Goal: Task Accomplishment & Management: Manage account settings

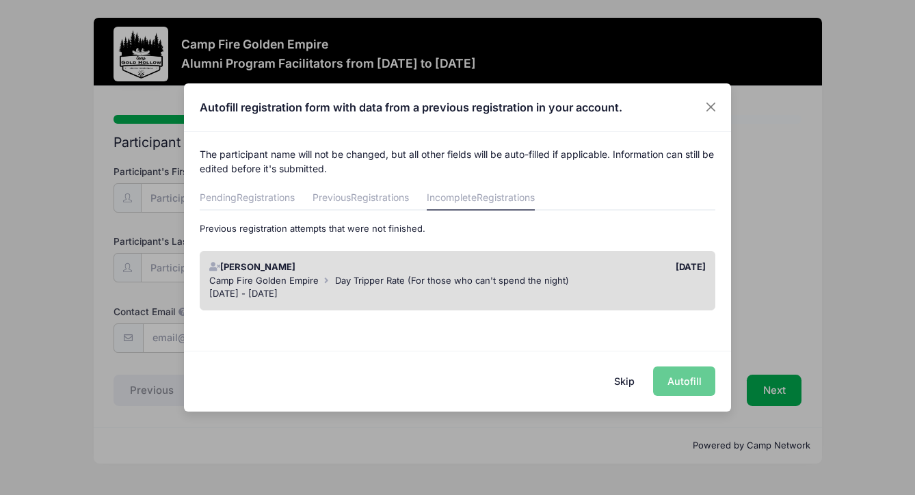
click at [597, 297] on div "Sep 19 - Sep 21, 2025" at bounding box center [457, 294] width 497 height 14
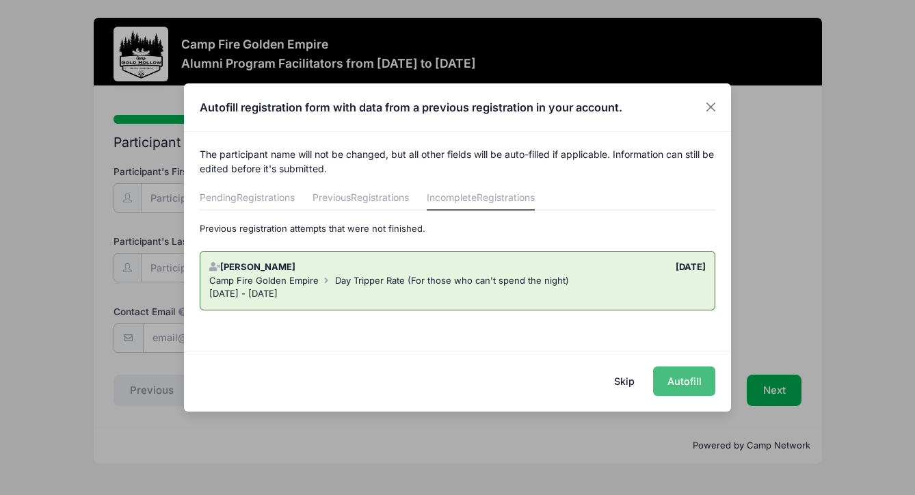
click at [686, 383] on button "Autofill" at bounding box center [684, 380] width 62 height 29
type input "hachufamily@gmail.com"
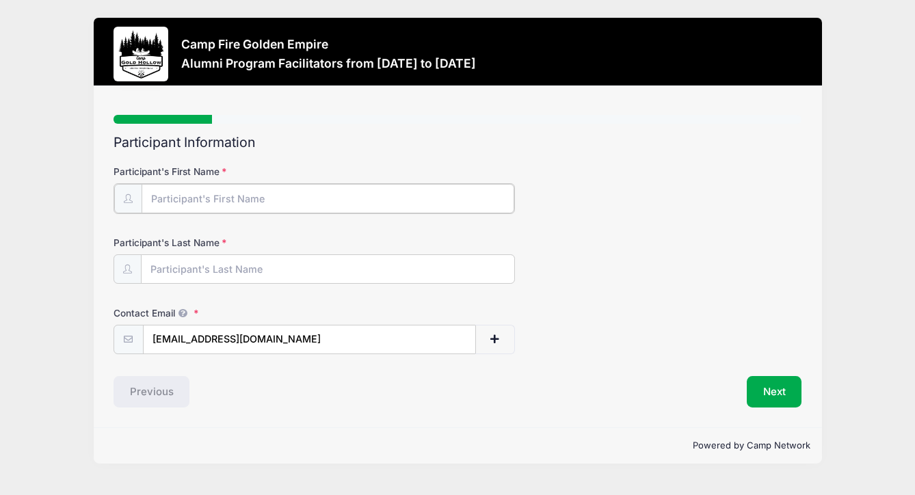
click at [165, 195] on input "Participant's First Name" at bounding box center [328, 198] width 373 height 29
type input "Alicia"
type input "Chu"
click at [770, 384] on button "Next" at bounding box center [773, 390] width 55 height 31
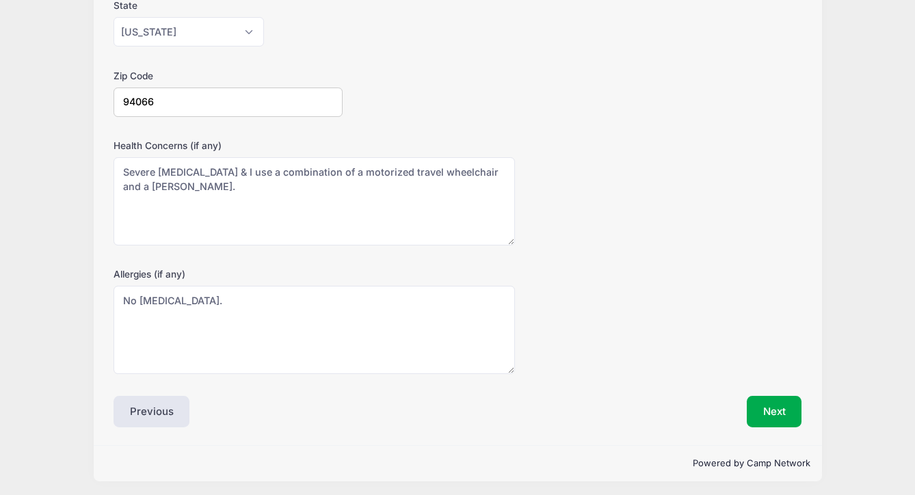
scroll to position [379, 0]
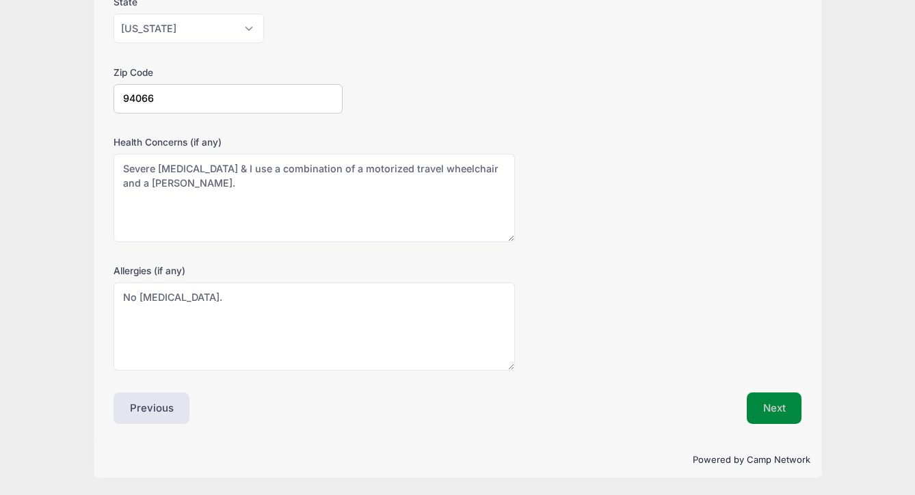
click at [767, 411] on button "Next" at bounding box center [773, 407] width 55 height 31
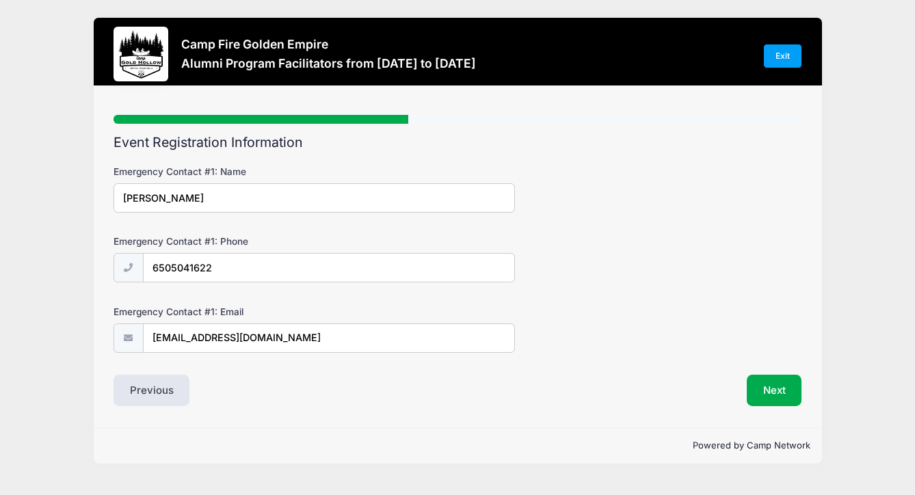
scroll to position [0, 0]
drag, startPoint x: 179, startPoint y: 201, endPoint x: 119, endPoint y: 199, distance: 60.2
click at [121, 200] on input "Lauren Chu" at bounding box center [313, 197] width 401 height 29
drag, startPoint x: 228, startPoint y: 265, endPoint x: 139, endPoint y: 264, distance: 88.9
click at [139, 264] on div "6505041622" at bounding box center [313, 268] width 401 height 31
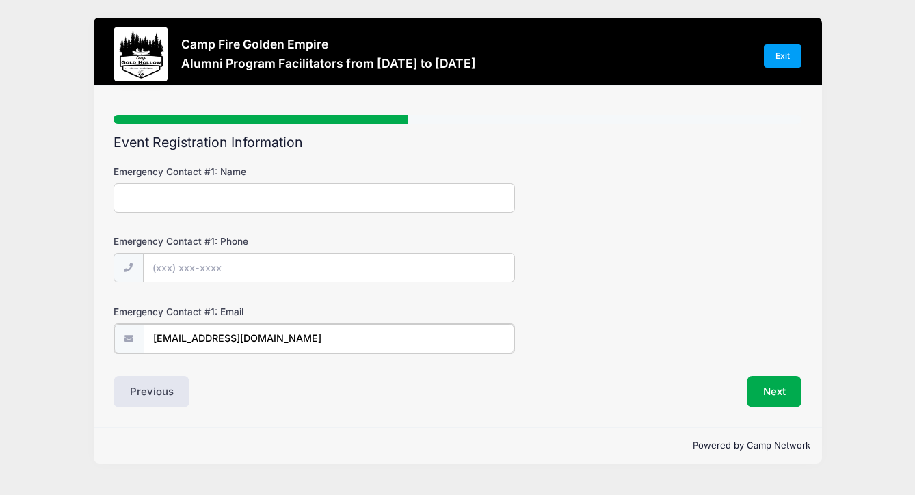
drag, startPoint x: 249, startPoint y: 342, endPoint x: 133, endPoint y: 329, distance: 116.3
click at [133, 329] on div "lchu09@gmail.com" at bounding box center [313, 338] width 401 height 31
click at [766, 391] on button "Next" at bounding box center [773, 390] width 55 height 31
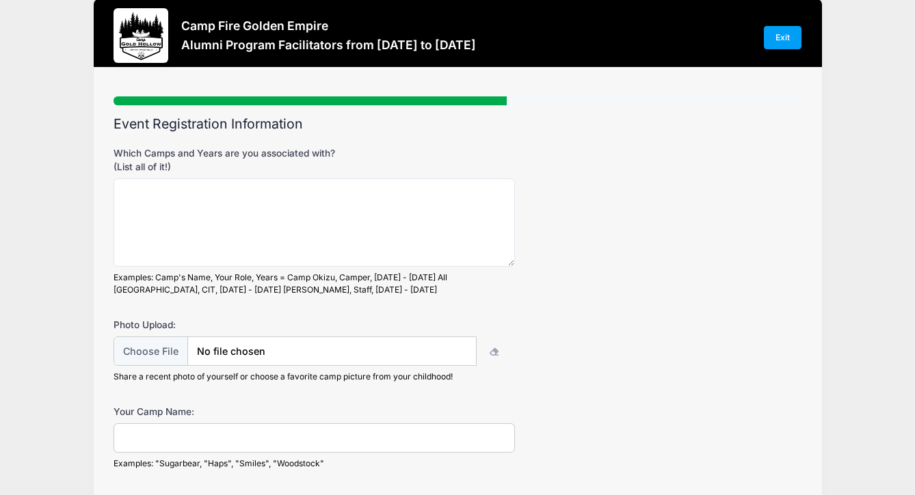
scroll to position [17, 0]
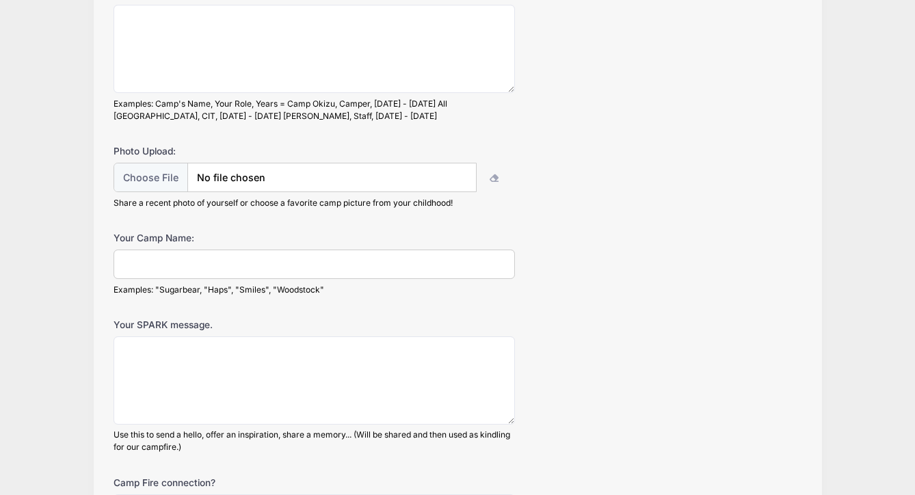
click at [637, 277] on div "Your Camp Name: Examples: "Sugarbear, "Haps", "Smiles", "Woodstock"" at bounding box center [457, 263] width 688 height 64
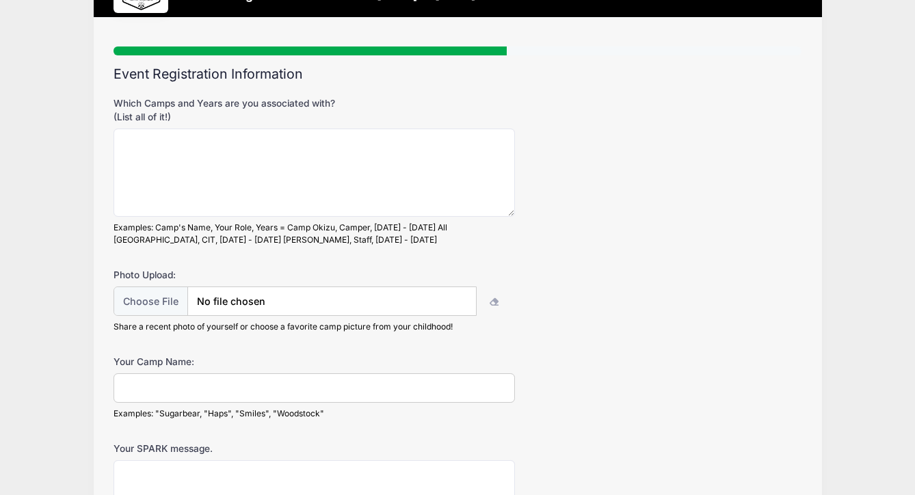
scroll to position [0, 0]
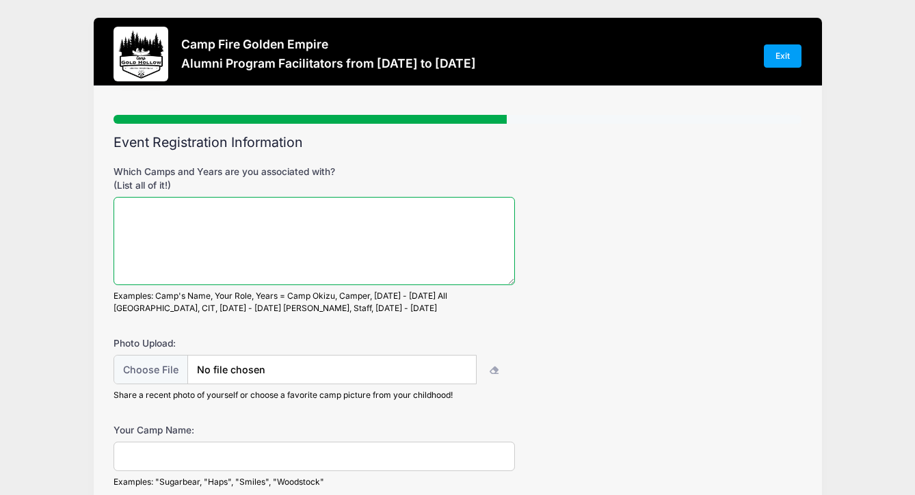
click at [131, 208] on textarea "Which Camps and Years are you associated with? (List all of it!)" at bounding box center [313, 241] width 401 height 88
click at [120, 208] on textarea "Which Camps and Years are you associated with? (List all of it!)" at bounding box center [313, 241] width 401 height 88
type textarea "Huddard Park camper, Junipero Serra, camper Caniya"
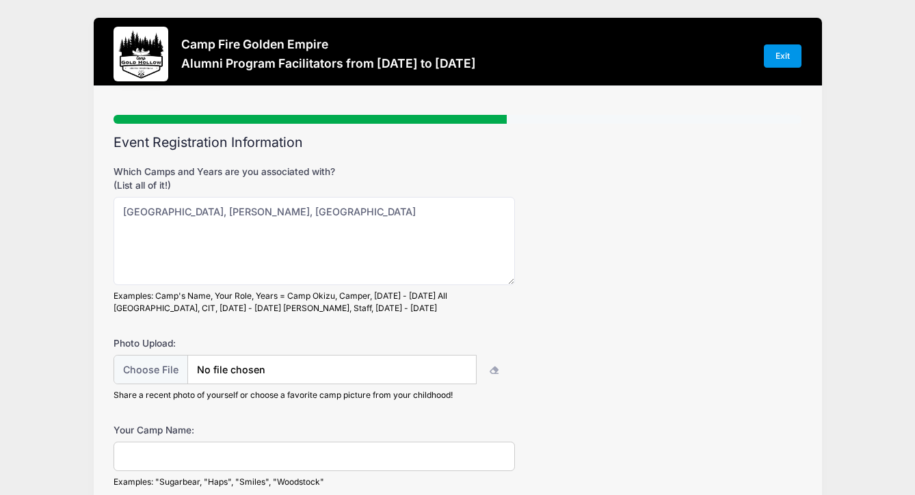
click at [781, 57] on link "Exit" at bounding box center [783, 55] width 38 height 23
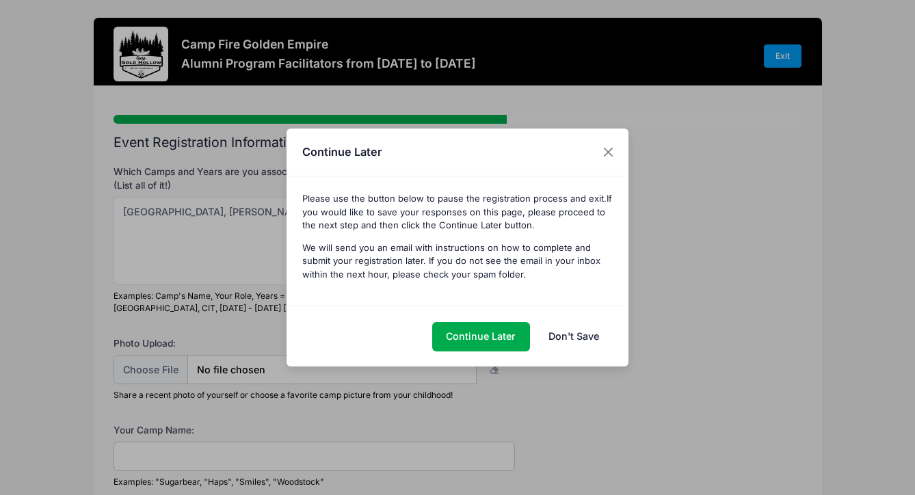
click at [562, 337] on link "Don't Save" at bounding box center [573, 336] width 79 height 29
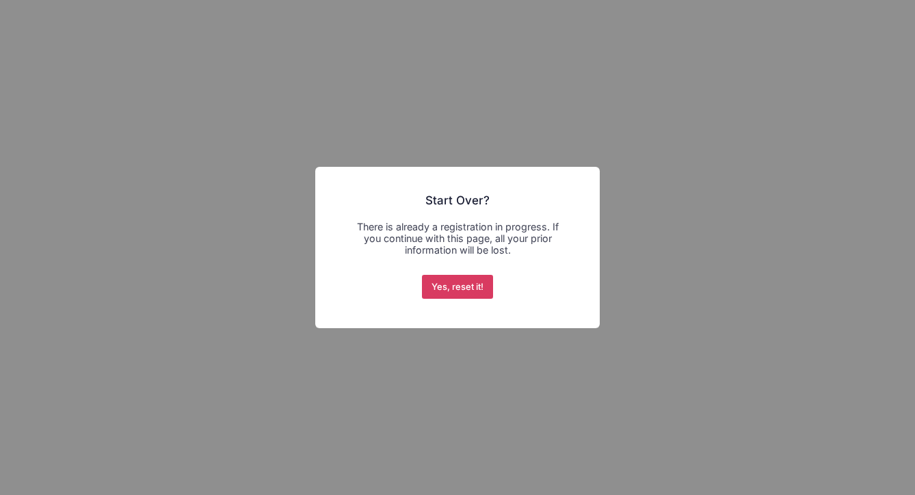
click at [474, 288] on button "Yes, reset it!" at bounding box center [458, 287] width 72 height 25
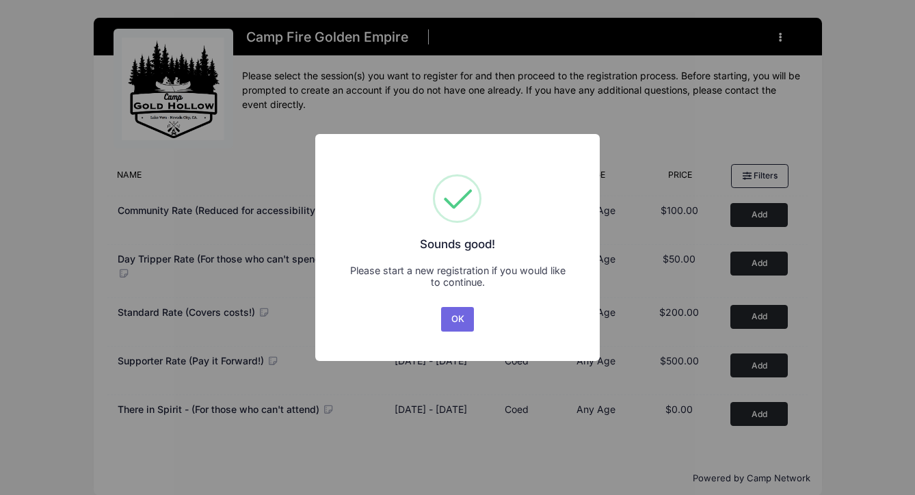
click at [637, 116] on div "× Sounds good! Please start a new registration if you would like to continue. O…" at bounding box center [457, 247] width 915 height 495
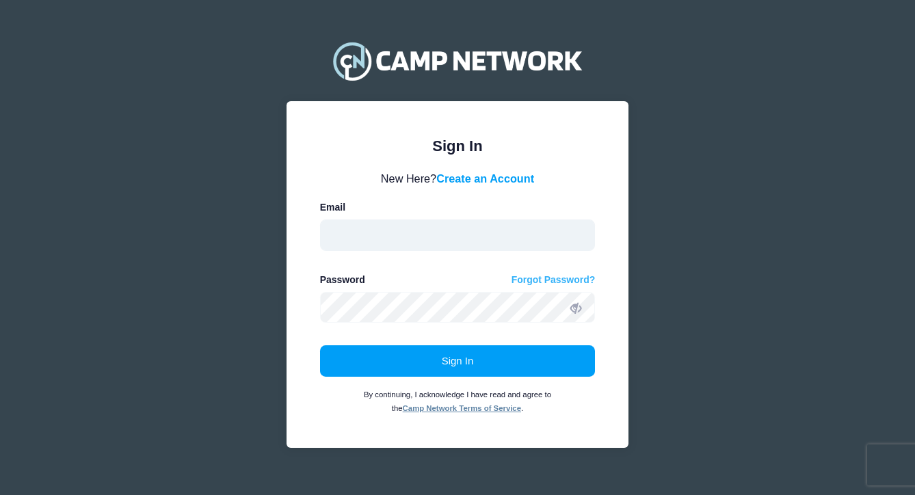
type input "[EMAIL_ADDRESS][DOMAIN_NAME]"
click at [542, 280] on link "Forgot Password?" at bounding box center [553, 280] width 84 height 14
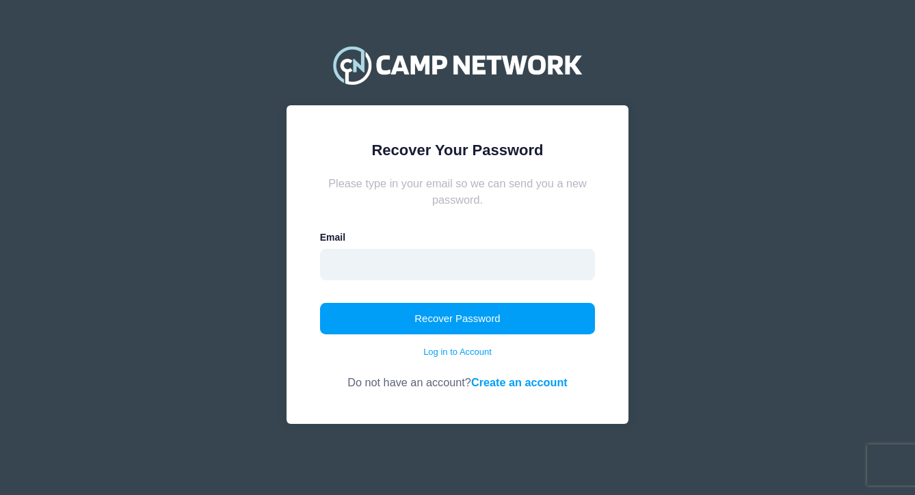
click at [340, 265] on input "email" at bounding box center [457, 264] width 275 height 31
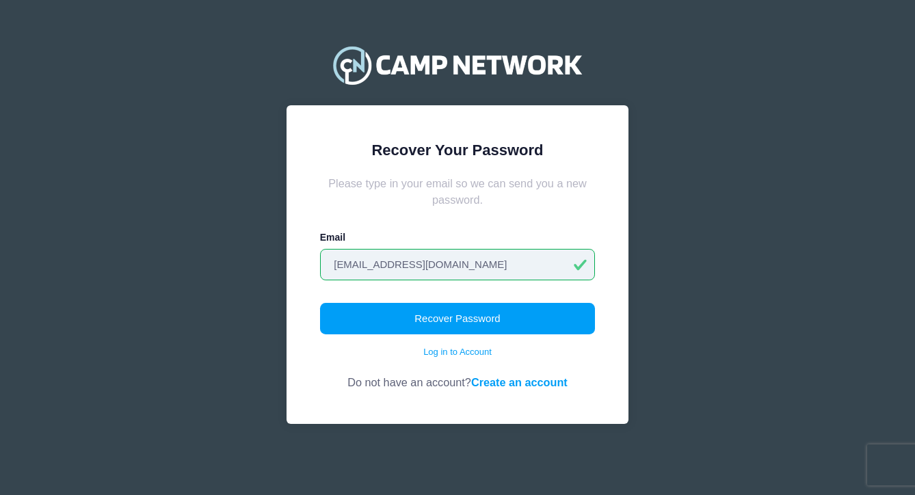
type input "[EMAIL_ADDRESS][DOMAIN_NAME]"
click at [606, 282] on div "Recover Your Password Please type in your email so we can send you a new passwo…" at bounding box center [457, 264] width 342 height 319
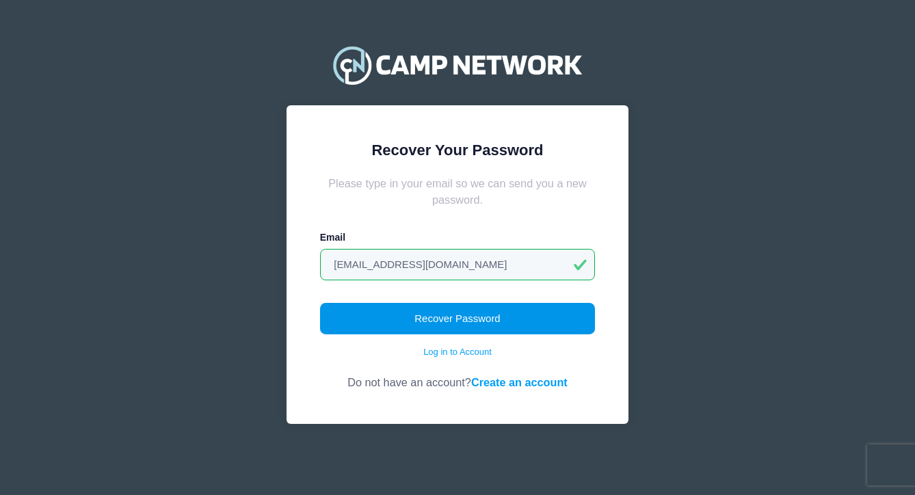
click at [479, 314] on button "Recover Password" at bounding box center [457, 318] width 275 height 31
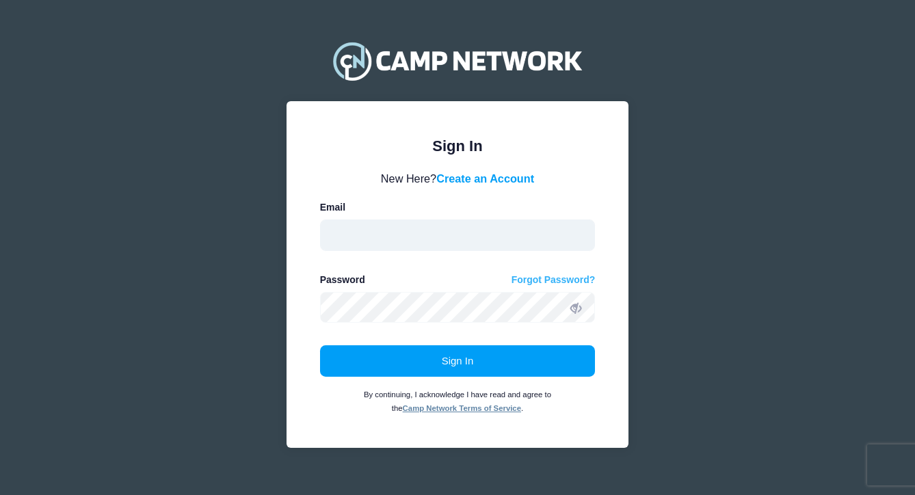
type input "hachufamily@gmail.com"
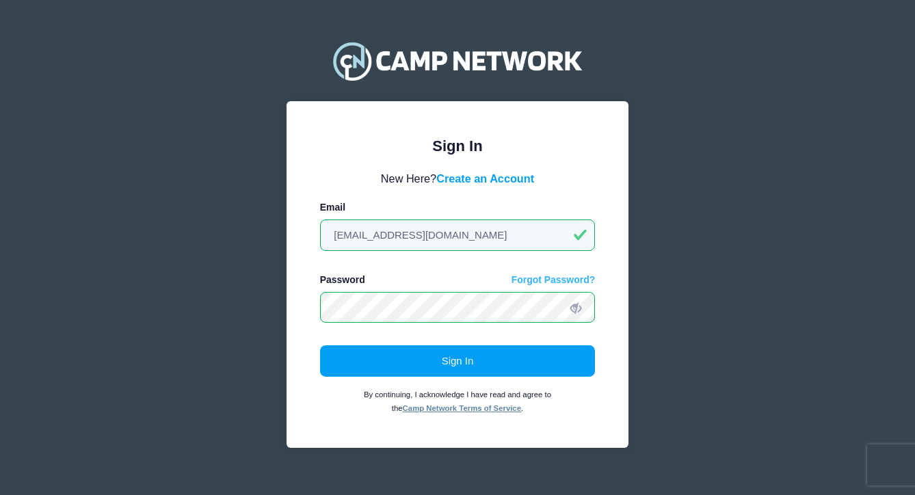
click at [535, 279] on link "Forgot Password?" at bounding box center [553, 280] width 84 height 14
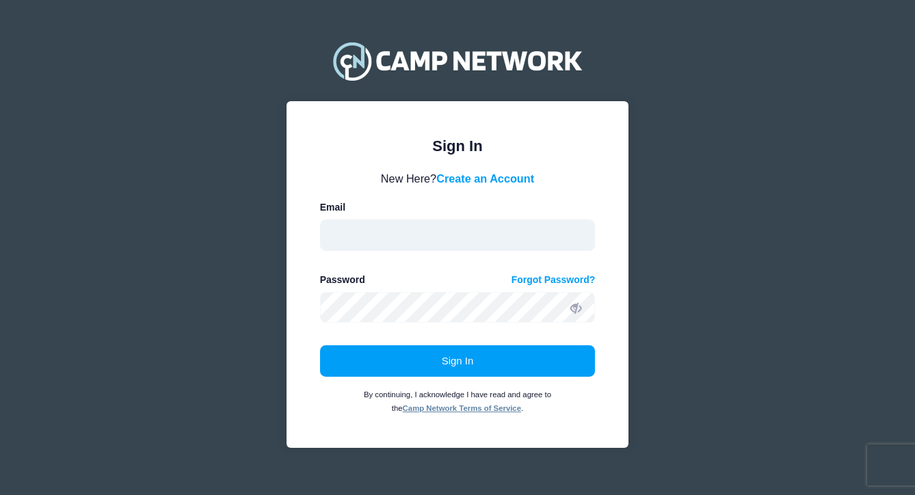
type input "[EMAIL_ADDRESS][DOMAIN_NAME]"
click at [576, 306] on icon at bounding box center [575, 307] width 11 height 11
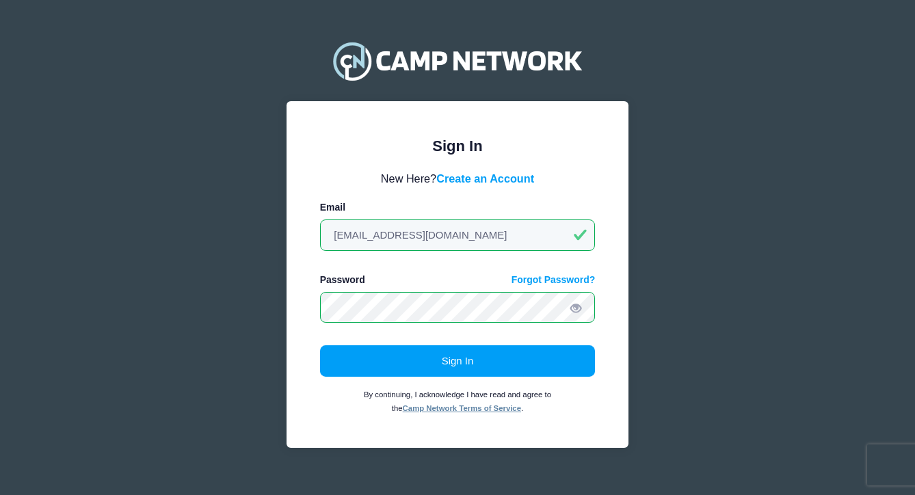
click at [306, 306] on div "Sign In Please login to continue. Directors are required to create an account p…" at bounding box center [457, 274] width 342 height 347
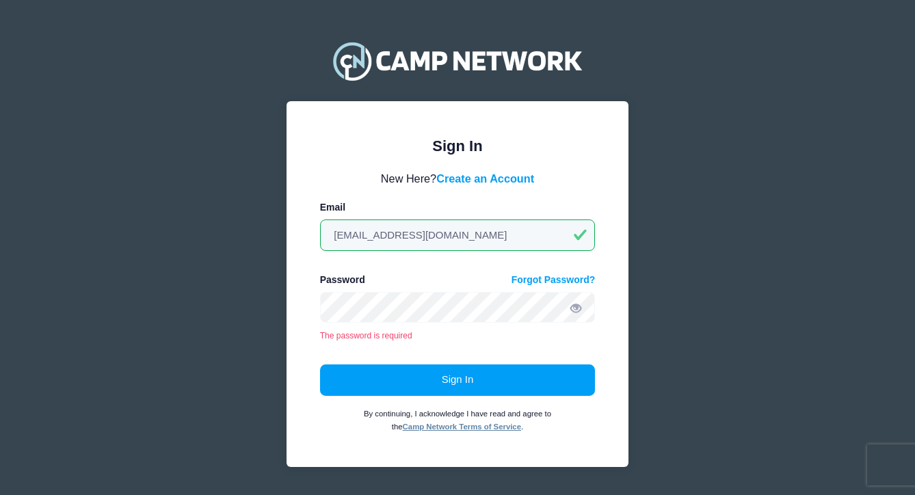
click at [614, 342] on div "Sign In Please login to continue. Directors are required to create an account p…" at bounding box center [457, 283] width 342 height 365
click at [539, 278] on link "Forgot Password?" at bounding box center [553, 280] width 84 height 14
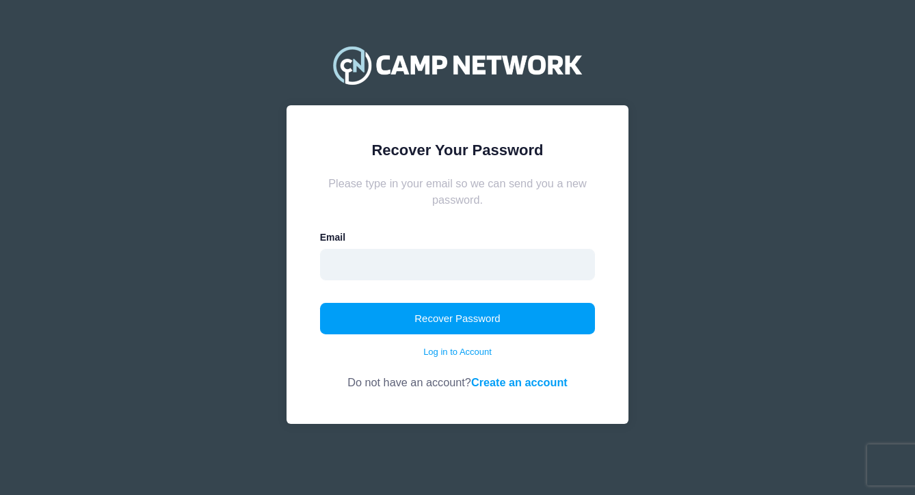
click at [401, 264] on input "email" at bounding box center [457, 264] width 275 height 31
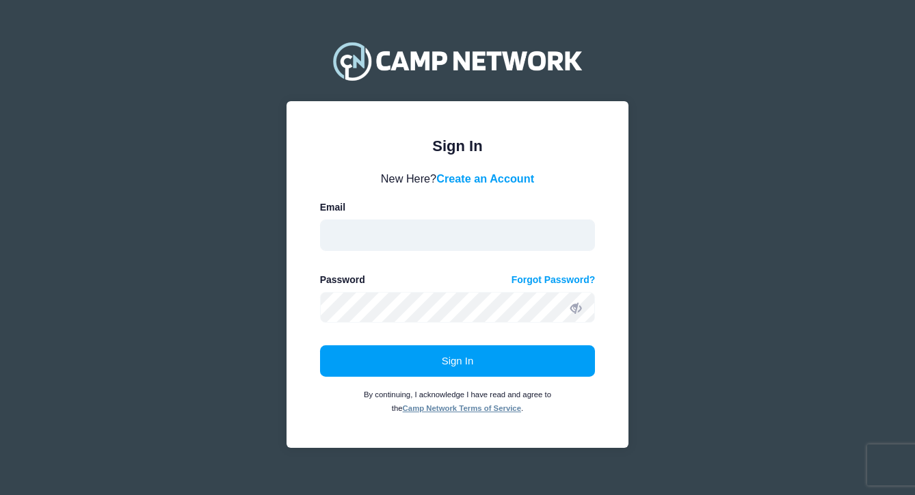
click at [347, 237] on input "email" at bounding box center [457, 234] width 275 height 31
type input "[EMAIL_ADDRESS][DOMAIN_NAME]"
click at [526, 282] on link "Forgot Password?" at bounding box center [553, 280] width 84 height 14
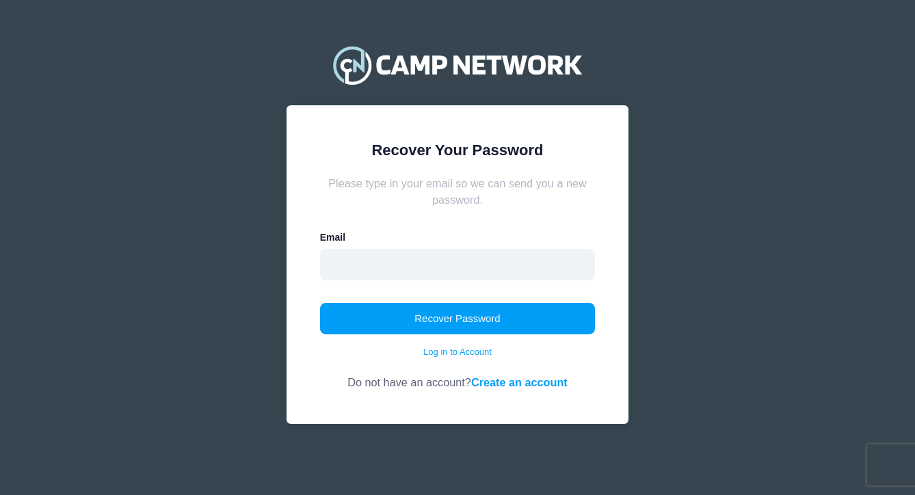
click at [350, 265] on input "email" at bounding box center [457, 264] width 275 height 31
type input "[EMAIL_ADDRESS][DOMAIN_NAME]"
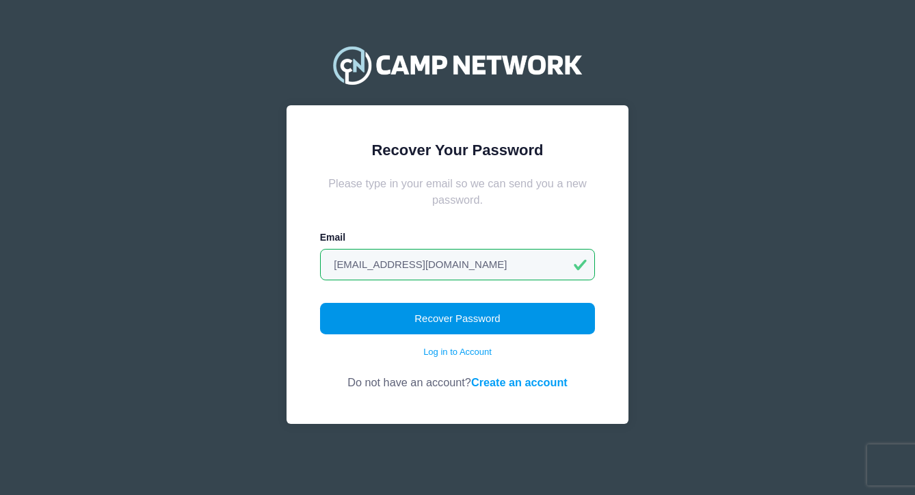
click at [450, 322] on button "Recover Password" at bounding box center [457, 318] width 275 height 31
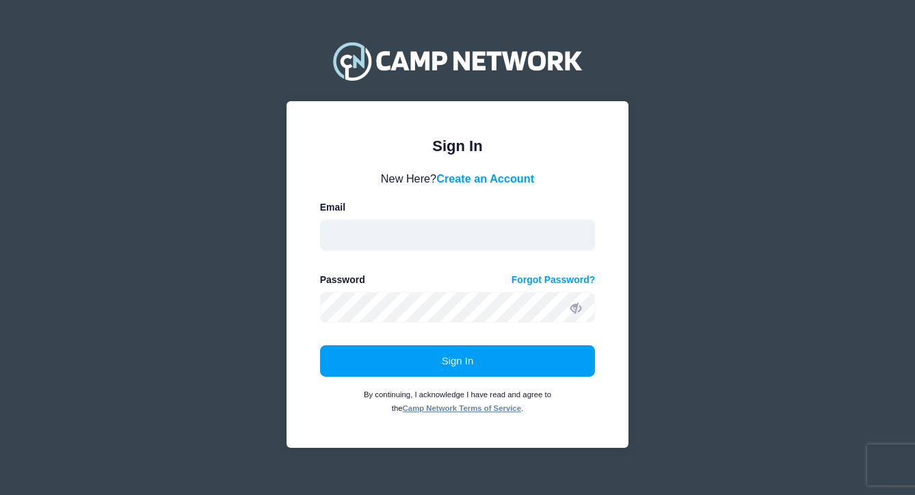
click at [338, 233] on input "email" at bounding box center [457, 234] width 275 height 31
type input "hachufamily@gmail.com"
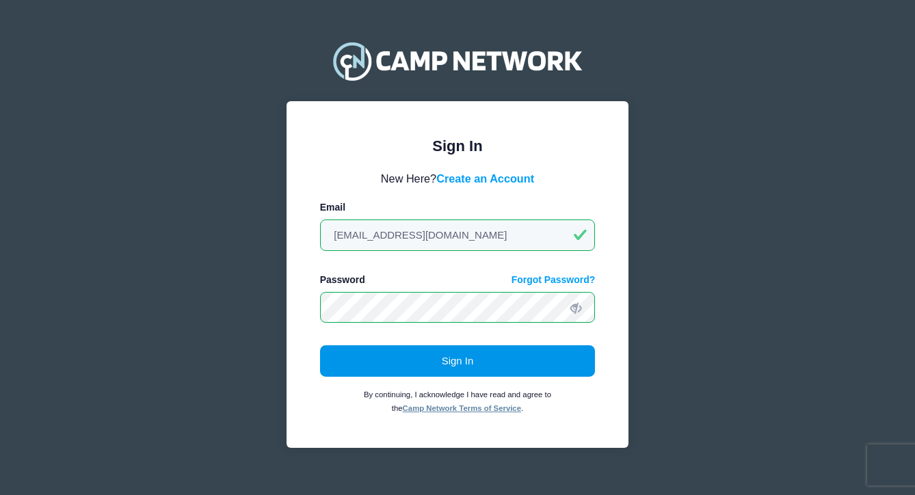
click at [453, 360] on button "Sign In" at bounding box center [457, 360] width 275 height 31
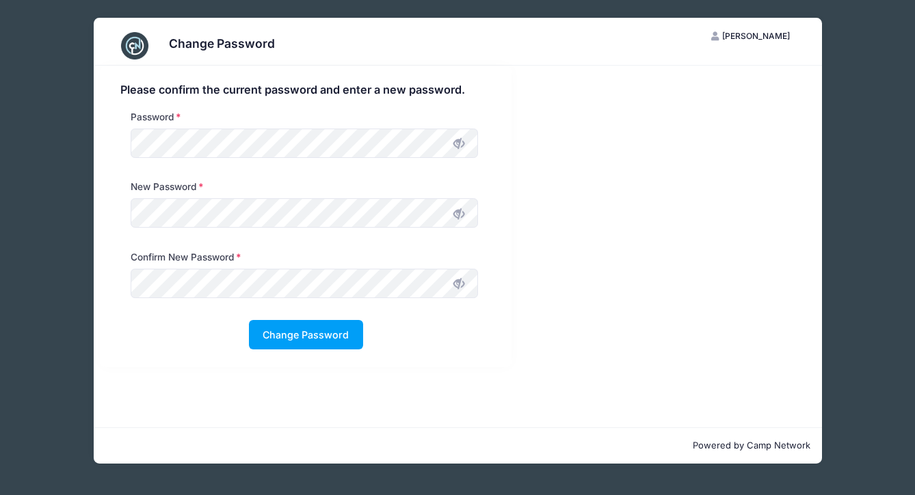
click at [498, 358] on div "Please confirm the current password and enter a new password. Password New Pass…" at bounding box center [306, 216] width 412 height 301
click at [124, 148] on div "Password" at bounding box center [304, 137] width 361 height 55
click at [460, 148] on icon at bounding box center [458, 143] width 11 height 11
click at [295, 336] on button "Change Password" at bounding box center [306, 334] width 114 height 29
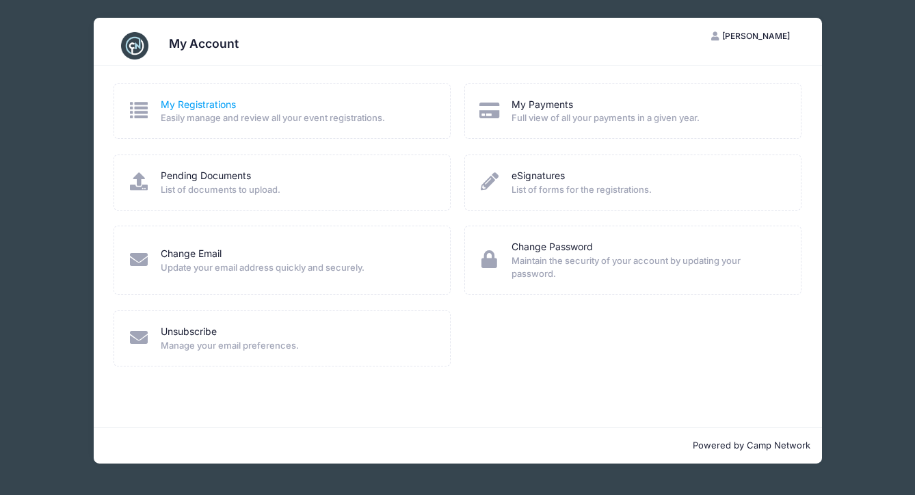
click at [223, 110] on link "My Registrations" at bounding box center [198, 105] width 75 height 14
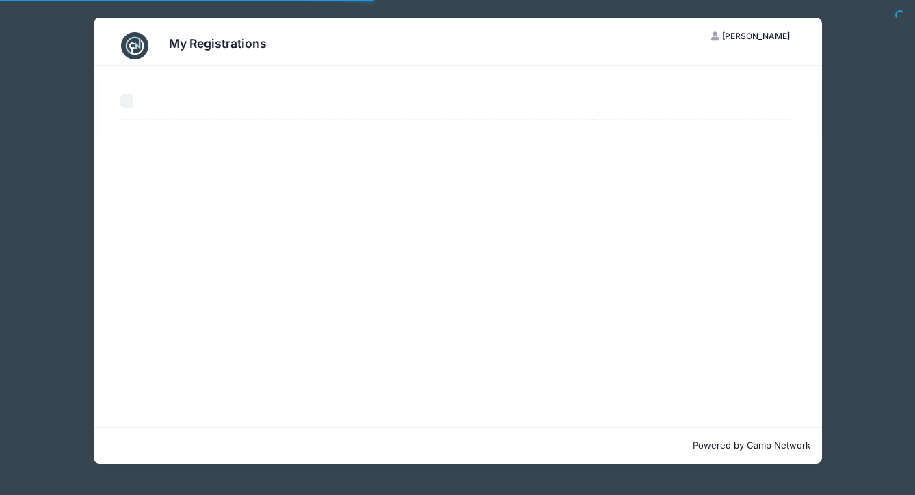
select select "50"
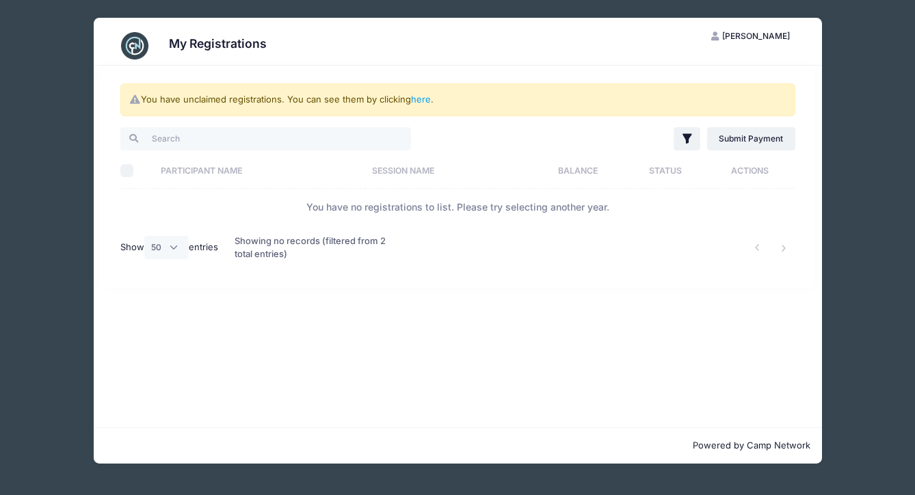
click at [234, 172] on th "Participant Name" at bounding box center [259, 170] width 211 height 36
click at [170, 247] on select "All 10 25 50" at bounding box center [166, 247] width 45 height 23
click at [208, 246] on label "Show All 10 25 50 entries" at bounding box center [169, 247] width 98 height 23
click at [189, 246] on select "All 10 25 50" at bounding box center [166, 247] width 45 height 23
click at [255, 246] on div "Showing no records (filtered from 2 total entries)" at bounding box center [313, 248] width 159 height 44
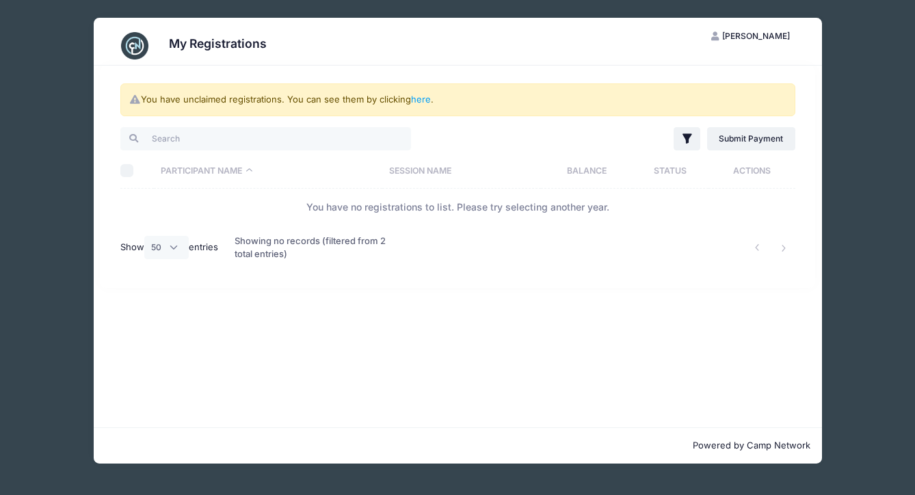
click at [297, 259] on div "Showing no records (filtered from 2 total entries)" at bounding box center [313, 248] width 159 height 44
click at [192, 137] on input "search" at bounding box center [265, 138] width 291 height 23
click at [426, 103] on link "here" at bounding box center [421, 99] width 20 height 11
click at [424, 98] on link "here" at bounding box center [421, 99] width 20 height 11
click at [685, 140] on icon "button" at bounding box center [687, 139] width 14 height 14
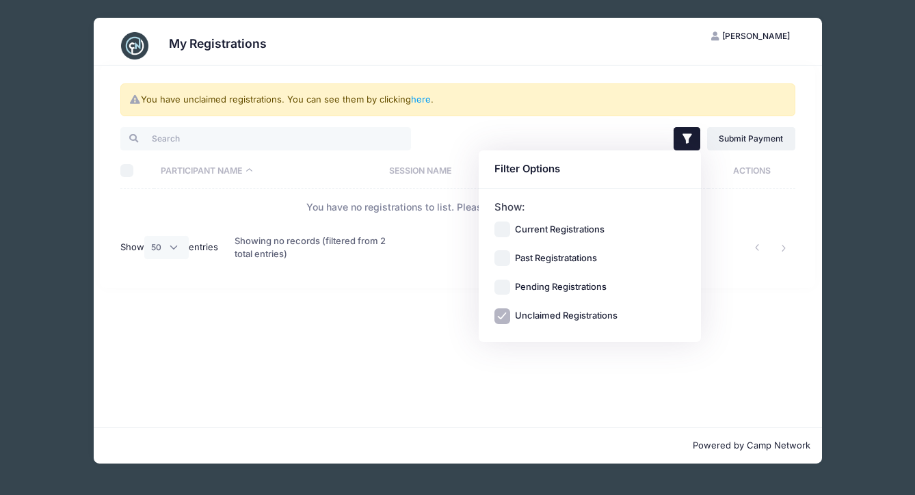
click at [578, 83] on div "You have unclaimed registrations. You can see them by clicking here ." at bounding box center [457, 99] width 675 height 33
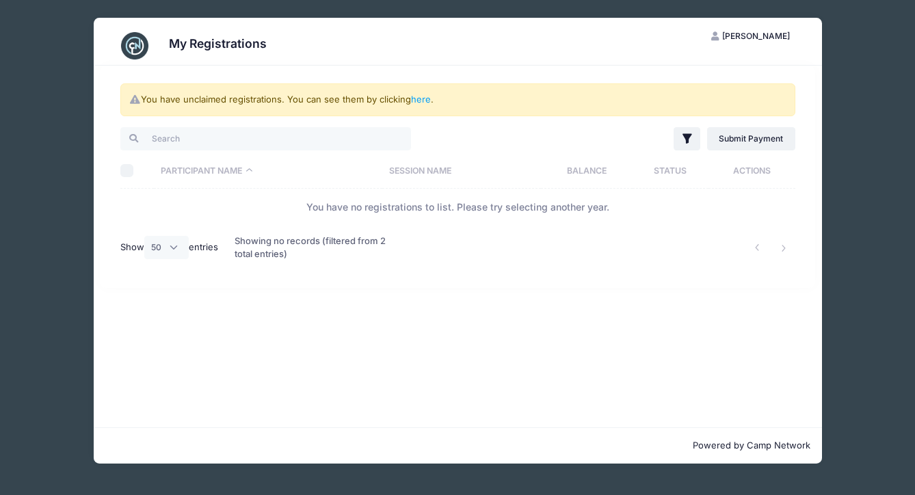
click at [777, 34] on span "[PERSON_NAME]" at bounding box center [756, 36] width 68 height 10
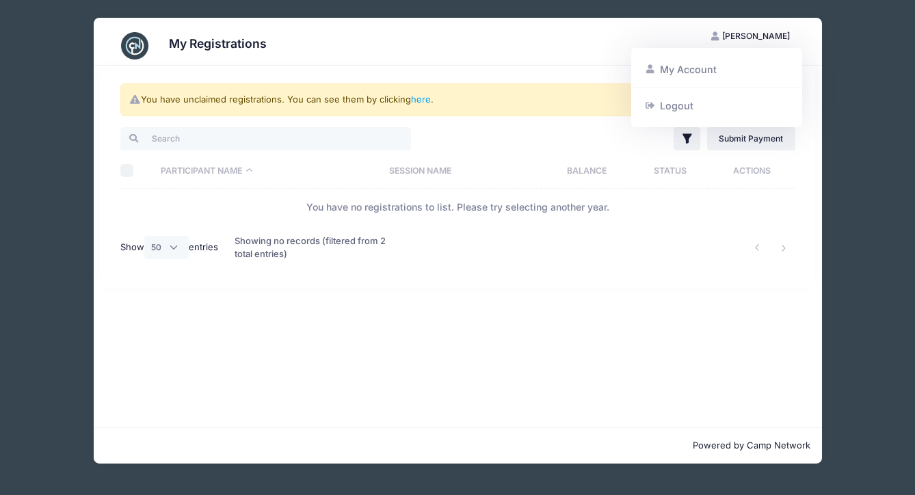
click at [563, 280] on div "You have unclaimed registrations. You can see them by clicking here . Filter Fi…" at bounding box center [457, 177] width 715 height 222
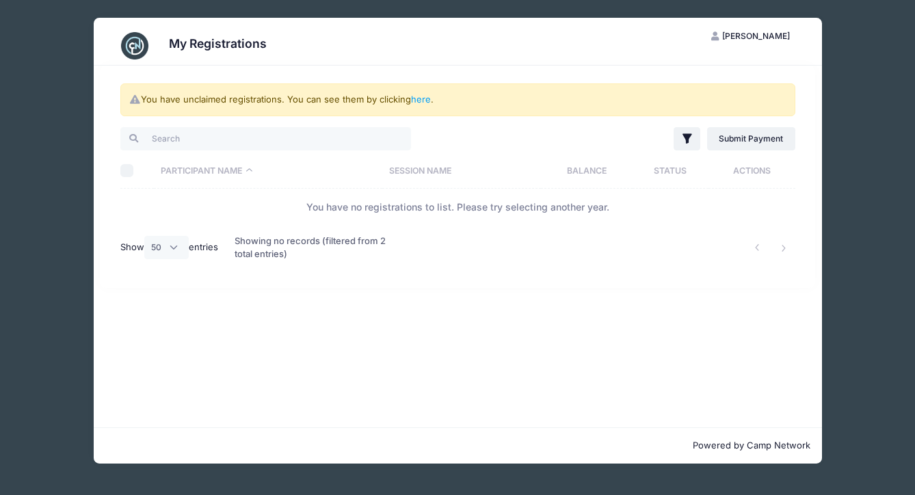
click at [243, 44] on h3 "My Registrations" at bounding box center [218, 43] width 98 height 14
click at [776, 34] on span "[PERSON_NAME]" at bounding box center [756, 36] width 68 height 10
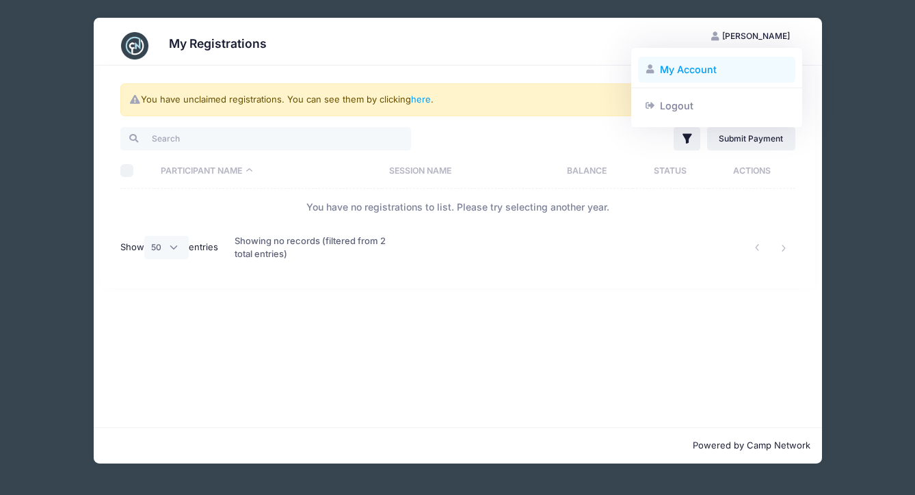
click at [693, 71] on link "My Account" at bounding box center [717, 70] width 158 height 26
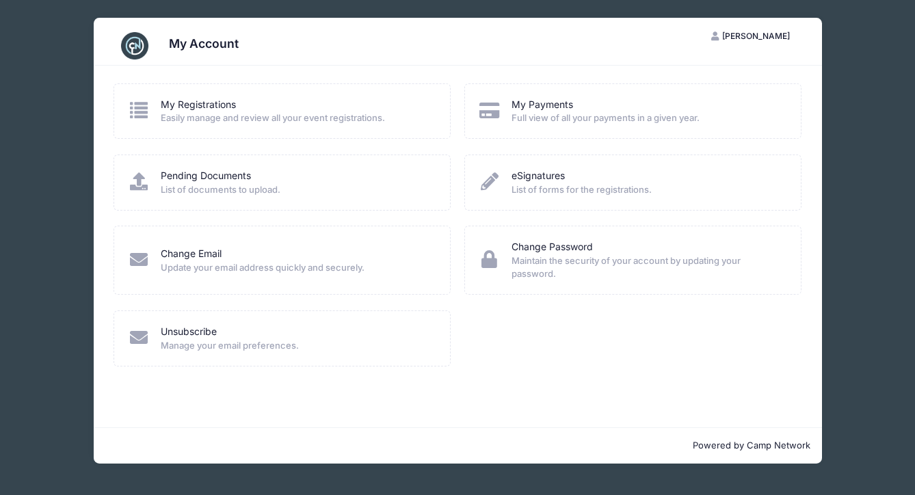
click at [759, 38] on span "[PERSON_NAME]" at bounding box center [756, 36] width 68 height 10
click at [490, 62] on div "My Account" at bounding box center [457, 46] width 688 height 38
click at [170, 178] on link "Pending Documents" at bounding box center [206, 176] width 90 height 14
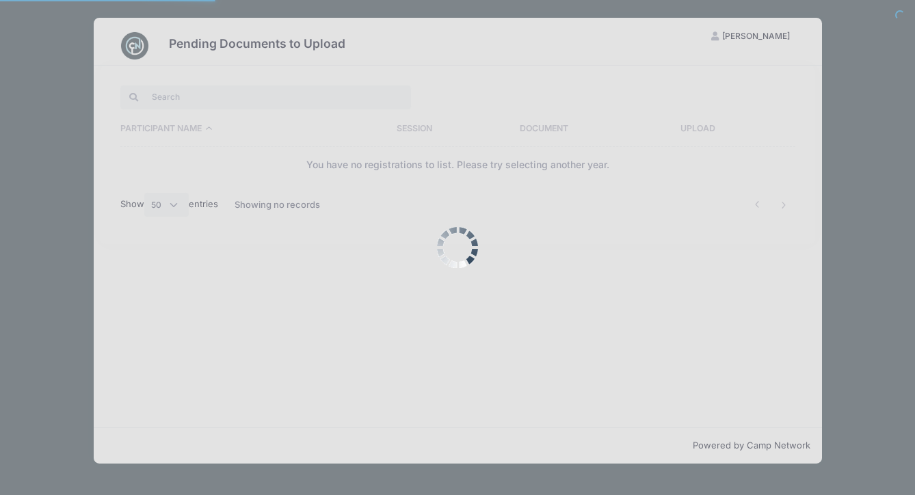
select select "50"
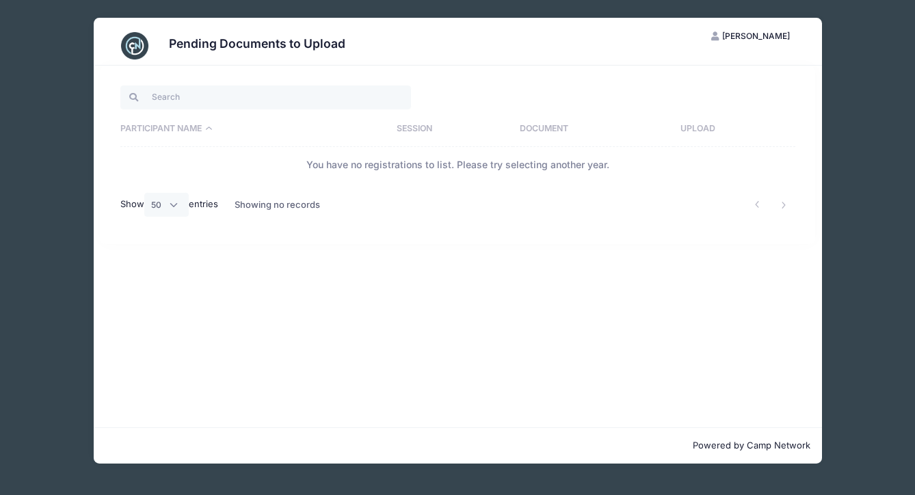
click at [249, 157] on td "You have no registrations to list. Please try selecting another year." at bounding box center [457, 165] width 675 height 36
click at [172, 90] on input "search" at bounding box center [265, 96] width 291 height 23
type input "Camp Fire Alumni Weekend"
click at [209, 130] on th "Participant Name" at bounding box center [254, 129] width 269 height 36
click at [184, 129] on th "Participant Name" at bounding box center [254, 129] width 269 height 36
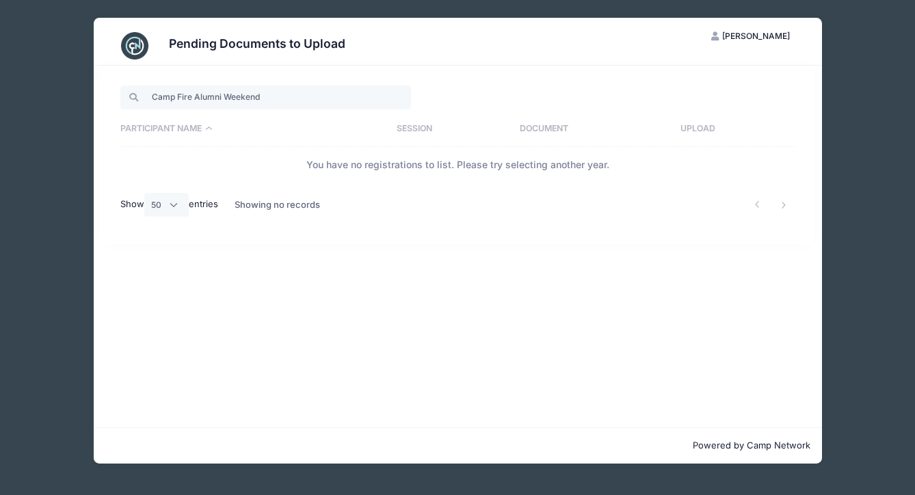
click at [254, 175] on td "You have no registrations to list. Please try selecting another year." at bounding box center [457, 165] width 675 height 36
click at [273, 94] on input "Camp Fire Alumni Weekend" at bounding box center [265, 96] width 291 height 23
click at [126, 95] on div at bounding box center [125, 97] width 11 height 9
click at [260, 100] on input "Camp Fire Alumni Weekend" at bounding box center [265, 96] width 291 height 23
drag, startPoint x: 265, startPoint y: 97, endPoint x: 151, endPoint y: 97, distance: 114.2
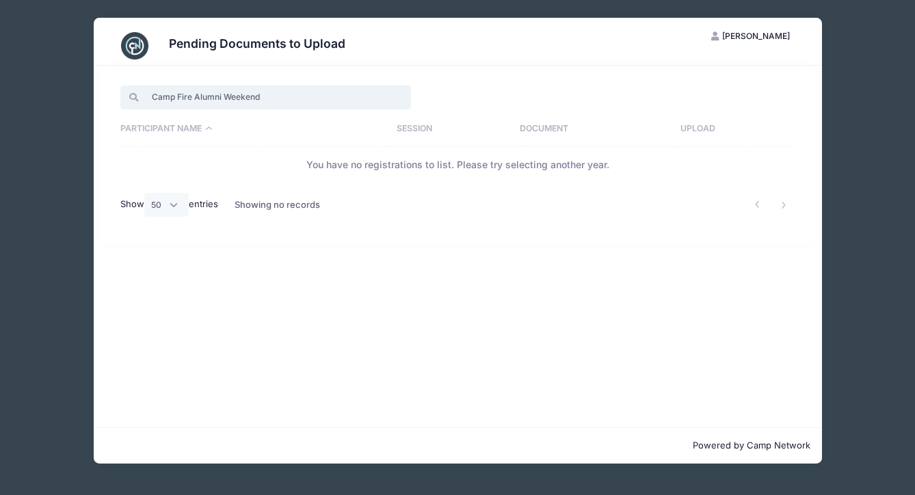
click at [151, 97] on input "Camp Fire Alumni Weekend" at bounding box center [265, 96] width 291 height 23
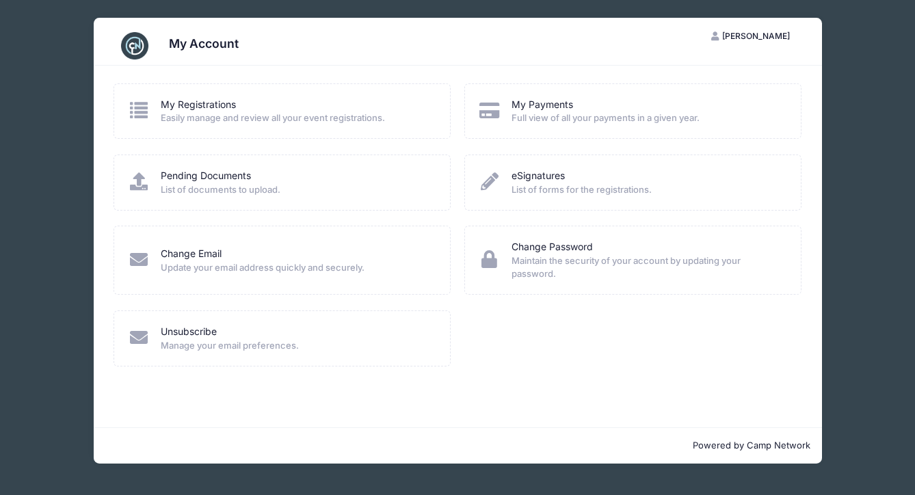
click at [148, 109] on icon at bounding box center [138, 110] width 23 height 18
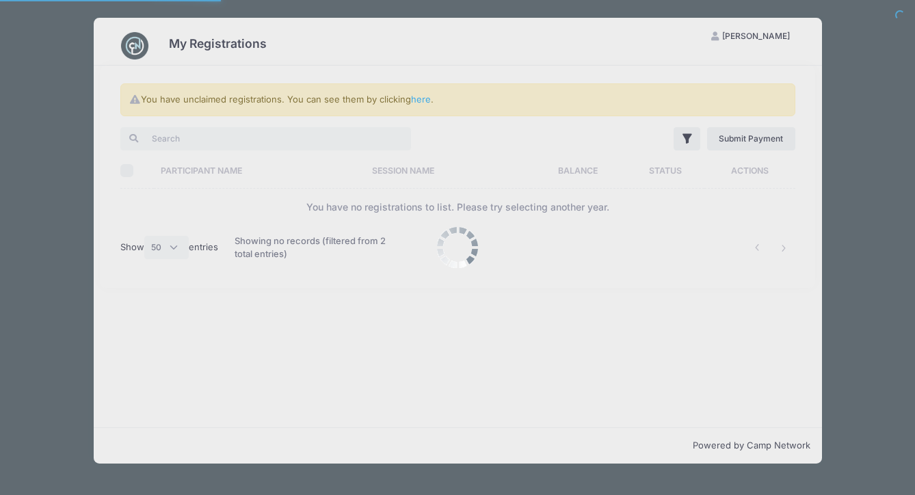
select select "50"
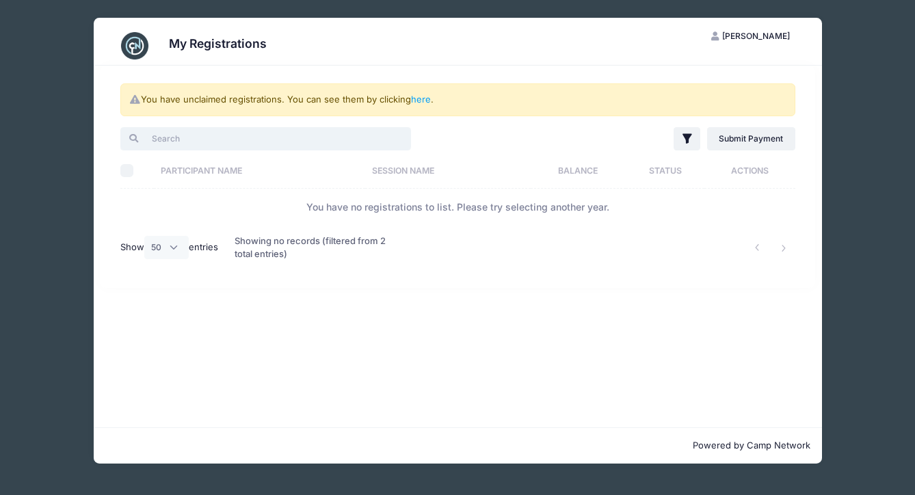
click at [233, 141] on input "search" at bounding box center [265, 138] width 291 height 23
paste input "Camp Fire Alumni Weekend"
type input "Camp Fire Alumni Weekend"
click at [227, 168] on th "Participant Name" at bounding box center [259, 170] width 211 height 36
click at [247, 167] on th "Participant Name" at bounding box center [268, 170] width 228 height 36
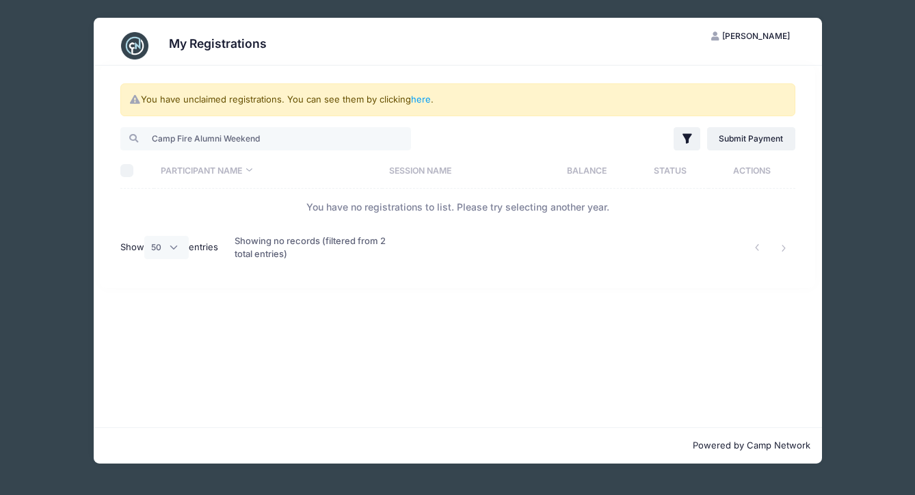
click at [247, 167] on th "Participant Name" at bounding box center [268, 170] width 228 height 36
click at [689, 134] on icon "button" at bounding box center [686, 139] width 9 height 10
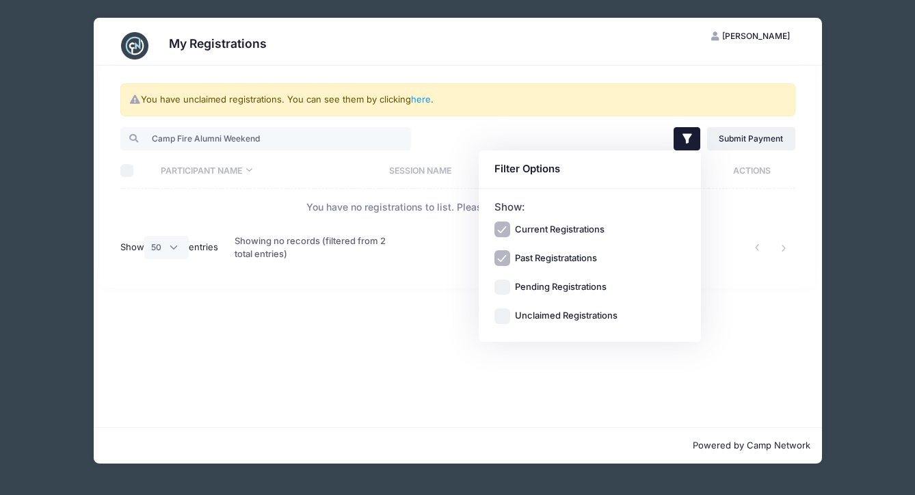
click at [506, 316] on input "Unclaimed Registrations" at bounding box center [502, 316] width 16 height 16
click at [499, 317] on input "Unclaimed Registrations" at bounding box center [502, 316] width 16 height 16
checkbox input "false"
click at [599, 75] on div "You have unclaimed registrations. You can see them by clicking here . Camp Fire…" at bounding box center [457, 177] width 715 height 222
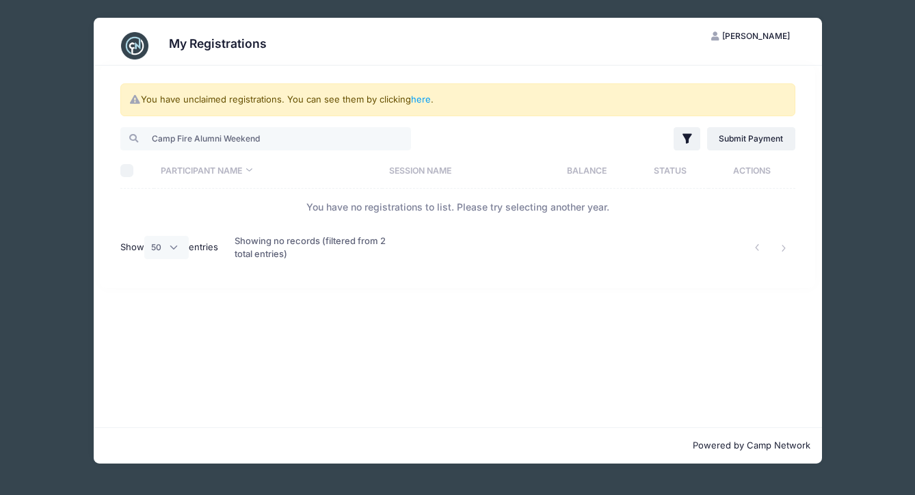
click at [770, 36] on span "[PERSON_NAME]" at bounding box center [756, 36] width 68 height 10
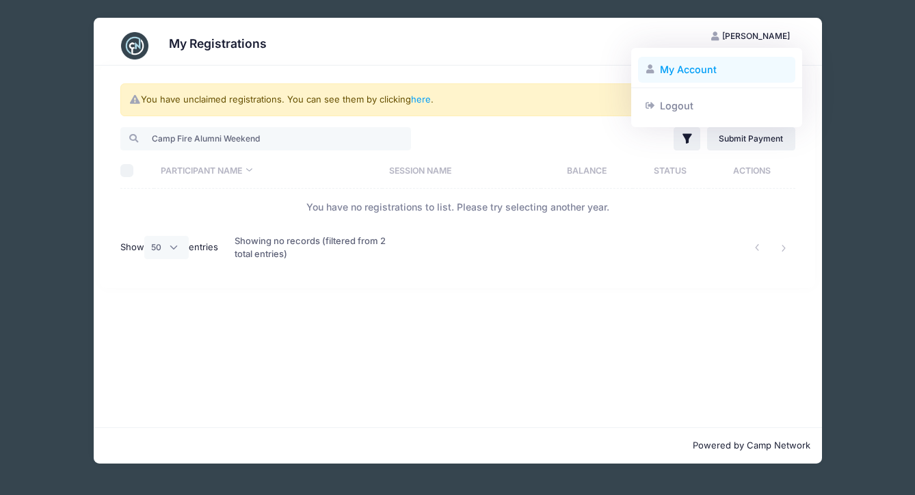
click at [721, 66] on link "My Account" at bounding box center [717, 70] width 158 height 26
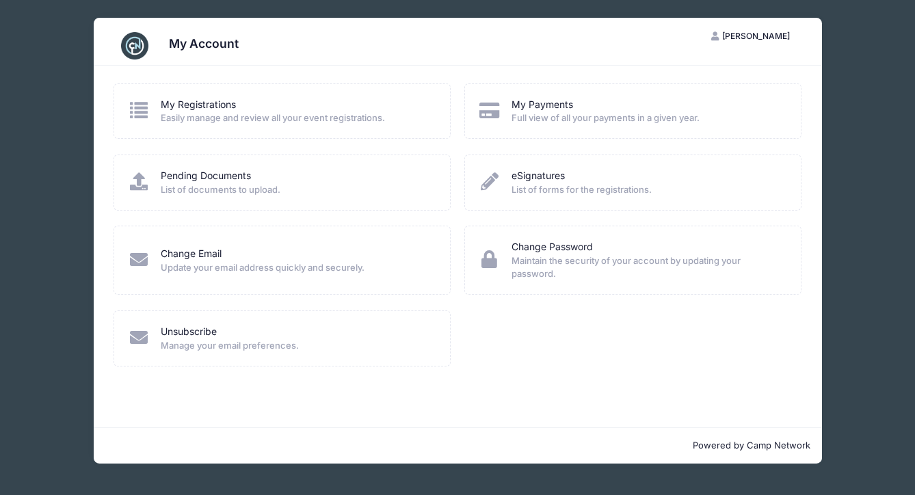
click at [766, 36] on span "[PERSON_NAME]" at bounding box center [756, 36] width 68 height 10
click at [690, 103] on link "Logout" at bounding box center [717, 105] width 158 height 26
